Goal: Task Accomplishment & Management: Use online tool/utility

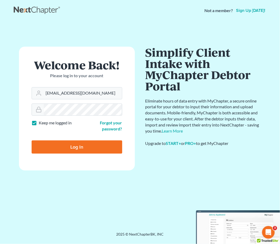
click at [74, 147] on input "Log In" at bounding box center [77, 147] width 91 height 13
type input "Thinking..."
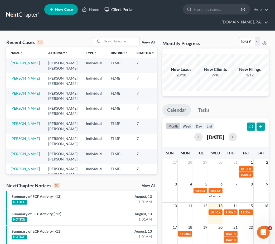
click at [128, 11] on link "Client Portal" at bounding box center [119, 9] width 34 height 9
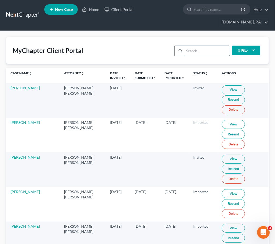
click at [190, 46] on input "search" at bounding box center [206, 51] width 45 height 10
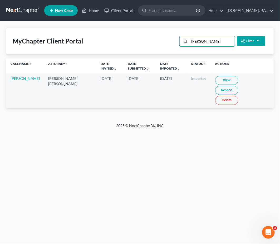
type input "guzman"
click at [239, 86] on link "Resend" at bounding box center [226, 90] width 23 height 9
